Goal: Information Seeking & Learning: Find specific page/section

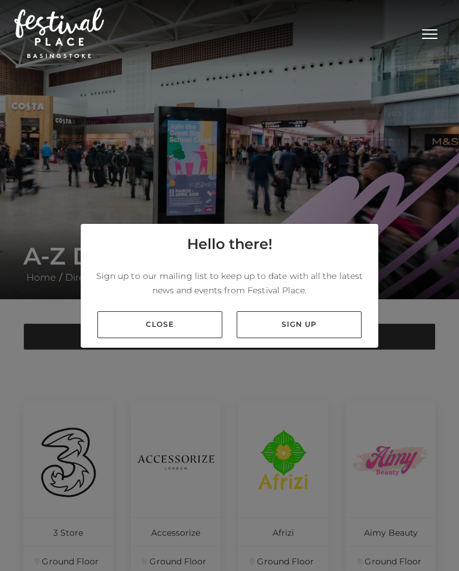
click at [176, 336] on link "Close" at bounding box center [160, 324] width 125 height 27
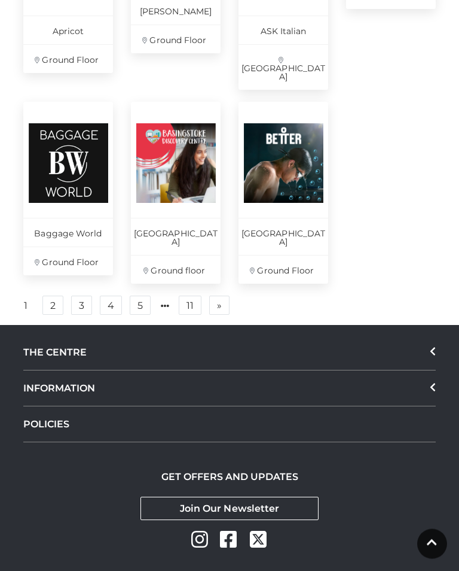
scroll to position [875, 0]
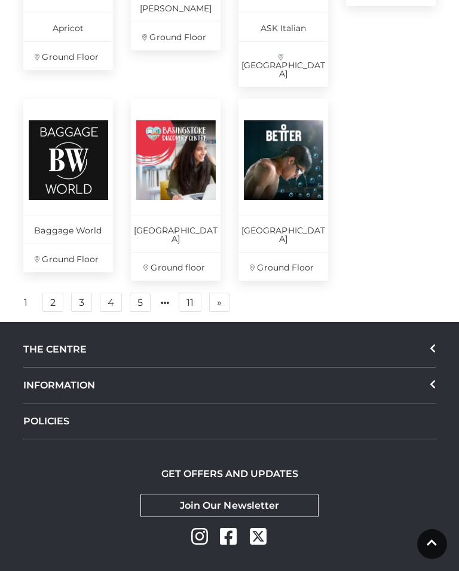
click at [434, 343] on icon at bounding box center [433, 348] width 6 height 10
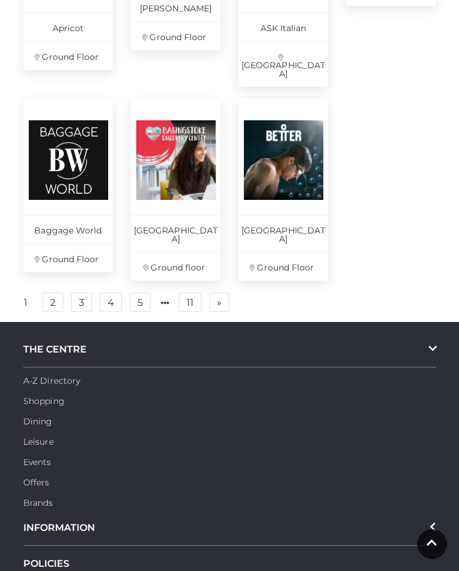
click at [435, 510] on div "INFORMATION" at bounding box center [229, 528] width 413 height 36
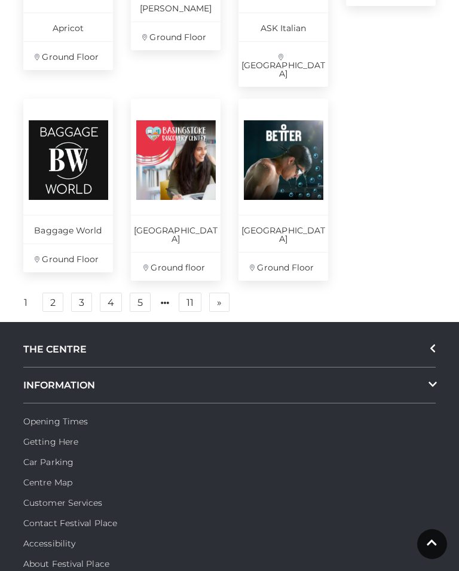
click at [71, 416] on link "Opening Times" at bounding box center [55, 421] width 65 height 11
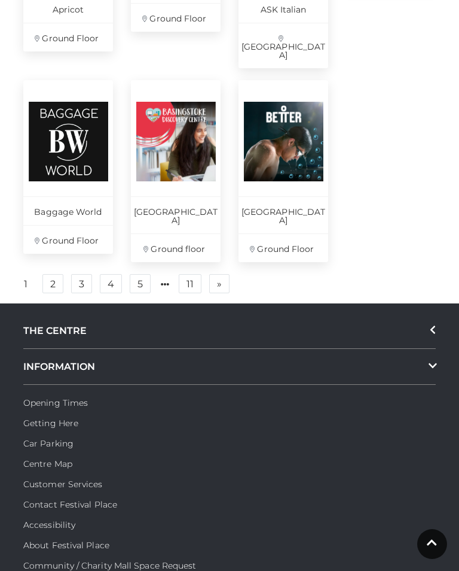
click at [90, 479] on link "Customer Services" at bounding box center [63, 484] width 80 height 11
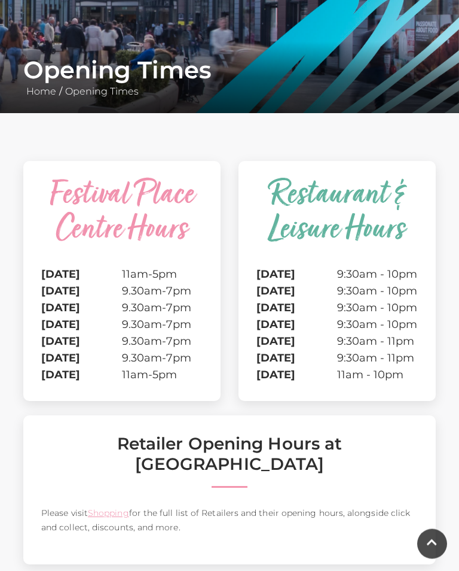
scroll to position [175, 0]
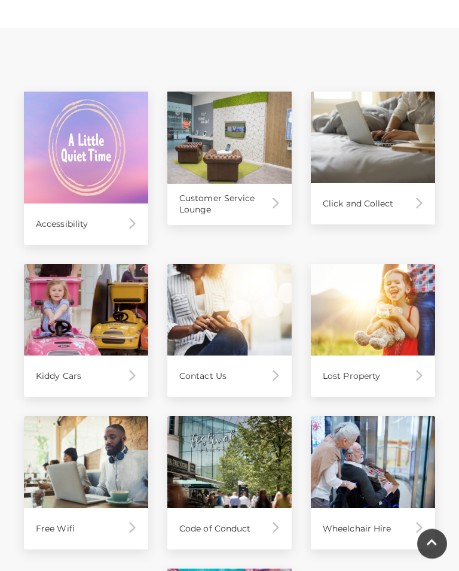
scroll to position [574, 0]
click at [267, 206] on div "Customer Service Lounge" at bounding box center [230, 204] width 124 height 41
